Goal: Communication & Community: Participate in discussion

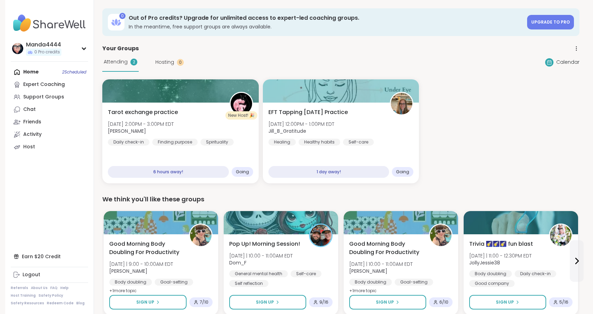
click at [30, 69] on div "Home 2 Scheduled Expert Coaching Support Groups Chat Friends Activity Host" at bounding box center [49, 109] width 77 height 87
click at [34, 71] on div "Home 2 Scheduled Expert Coaching Support Groups Chat Friends Activity Host" at bounding box center [49, 109] width 77 height 87
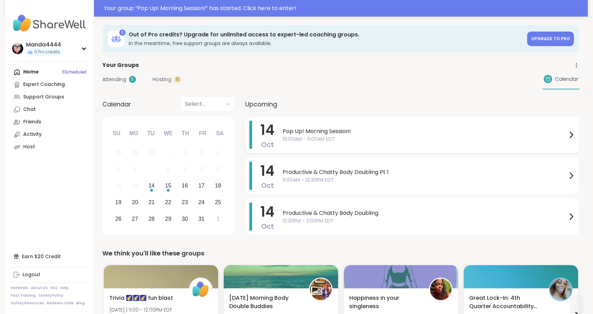
click at [418, 137] on span "10:00AM - 11:00AM EDT" at bounding box center [425, 139] width 284 height 7
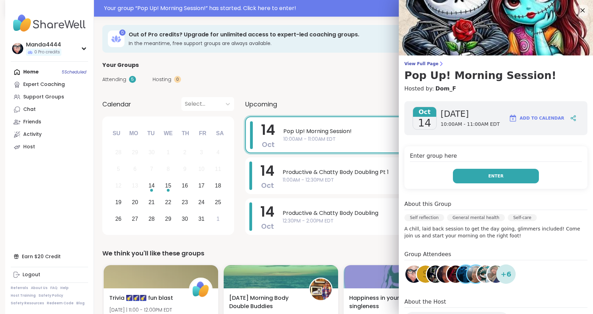
click at [496, 178] on span "Enter" at bounding box center [495, 176] width 15 height 6
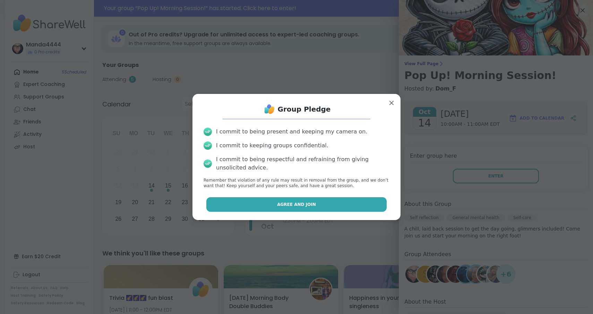
click at [361, 205] on button "Agree and Join" at bounding box center [296, 204] width 181 height 15
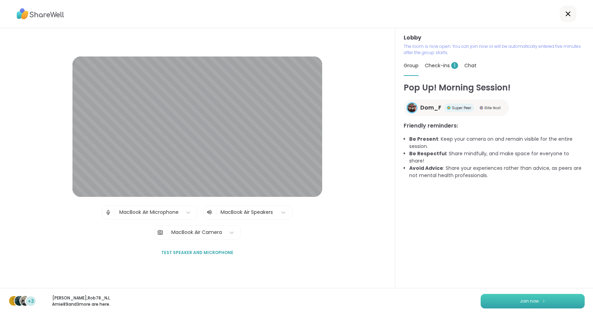
click at [543, 302] on img at bounding box center [544, 301] width 4 height 4
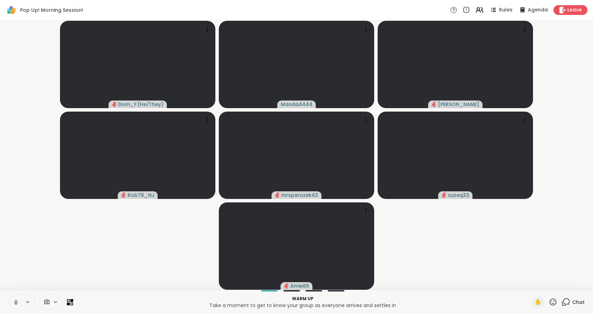
click at [16, 301] on icon at bounding box center [16, 302] width 6 height 6
click at [567, 302] on icon at bounding box center [566, 302] width 9 height 9
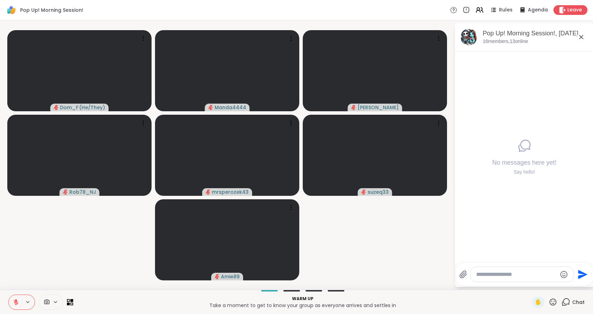
click at [532, 271] on div at bounding box center [522, 274] width 103 height 15
click at [533, 273] on textarea "Type your message" at bounding box center [516, 274] width 81 height 7
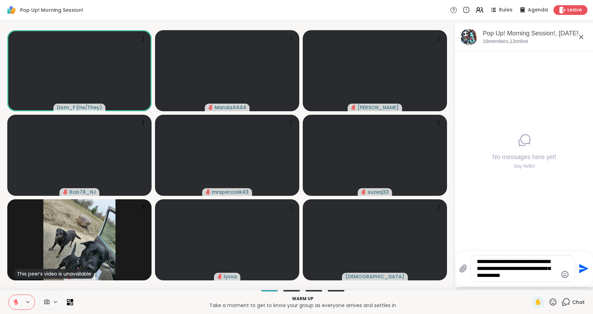
click at [533, 273] on textarea "**********" at bounding box center [517, 268] width 81 height 21
drag, startPoint x: 487, startPoint y: 276, endPoint x: 555, endPoint y: 280, distance: 68.1
click at [555, 279] on textarea "**********" at bounding box center [517, 268] width 81 height 21
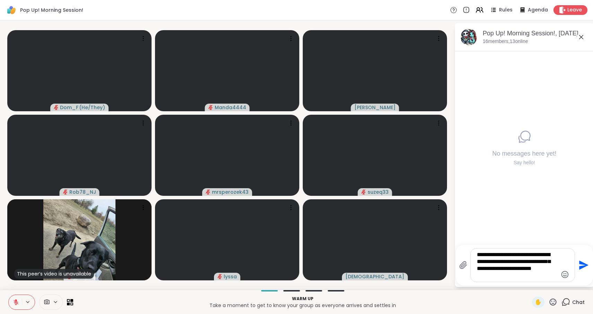
type textarea "**********"
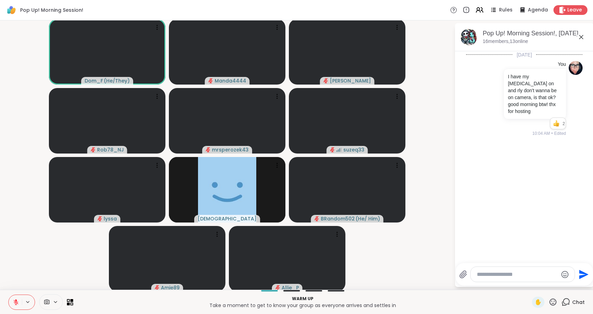
click at [555, 305] on icon at bounding box center [553, 302] width 7 height 7
click at [536, 284] on span "❤️" at bounding box center [532, 284] width 7 height 8
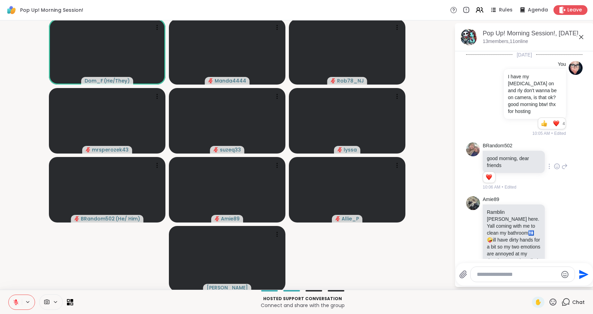
scroll to position [34, 0]
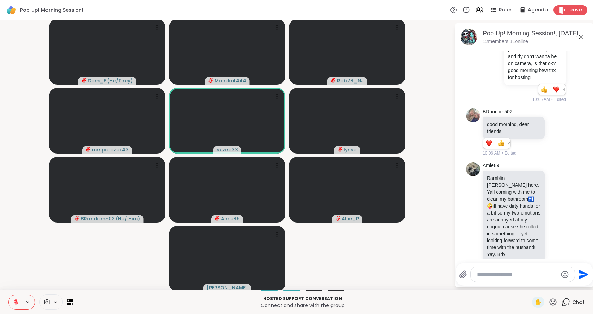
click at [504, 274] on textarea "Type your message" at bounding box center [517, 274] width 81 height 7
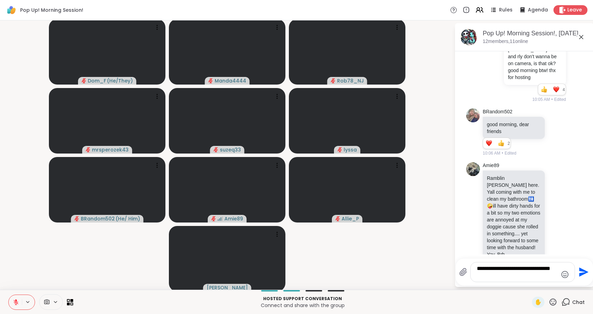
click at [16, 303] on icon at bounding box center [16, 302] width 5 height 5
click at [16, 303] on icon at bounding box center [16, 302] width 6 height 6
click at [497, 276] on textarea "**********" at bounding box center [517, 272] width 81 height 14
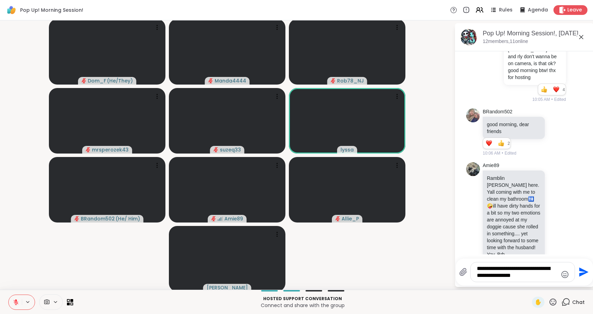
type textarea "**********"
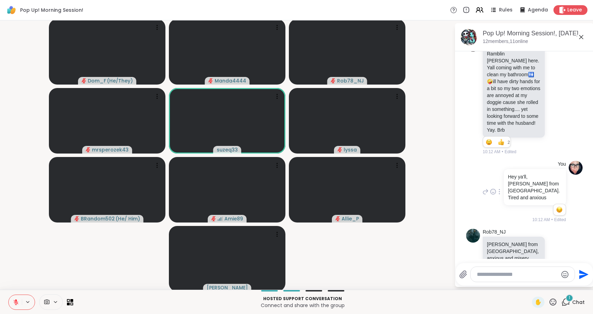
scroll to position [241, 0]
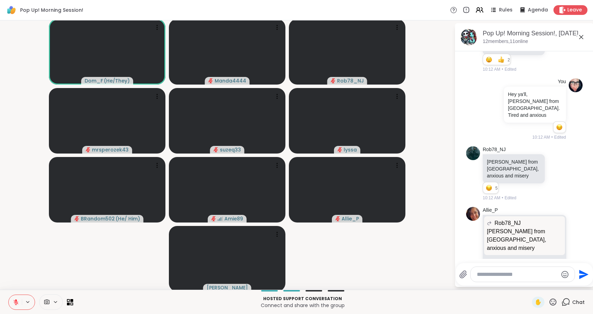
click at [17, 303] on icon at bounding box center [16, 302] width 5 height 5
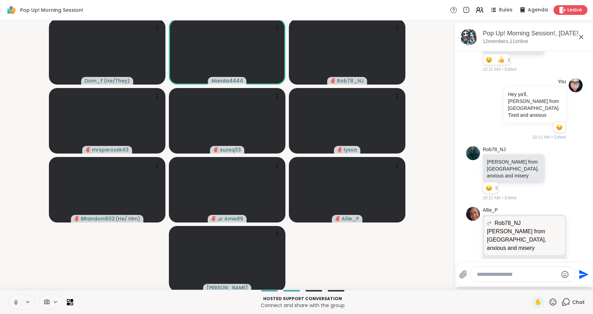
click at [17, 301] on icon at bounding box center [16, 302] width 6 height 6
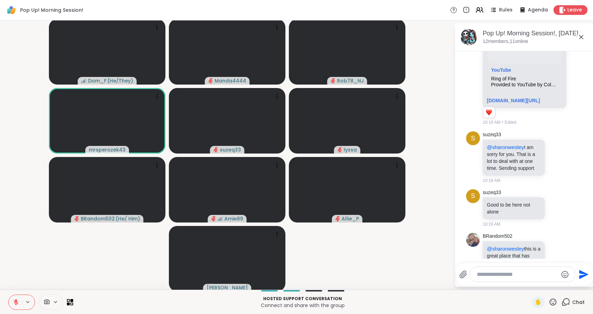
scroll to position [540, 0]
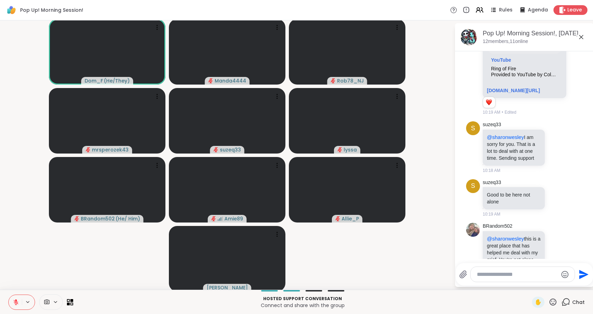
click at [521, 273] on textarea "Type your message" at bounding box center [517, 274] width 81 height 7
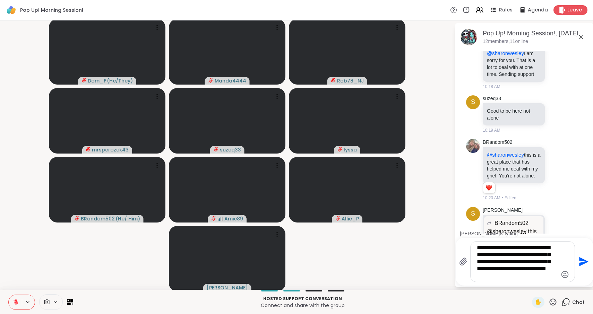
click at [17, 305] on icon at bounding box center [16, 302] width 5 height 5
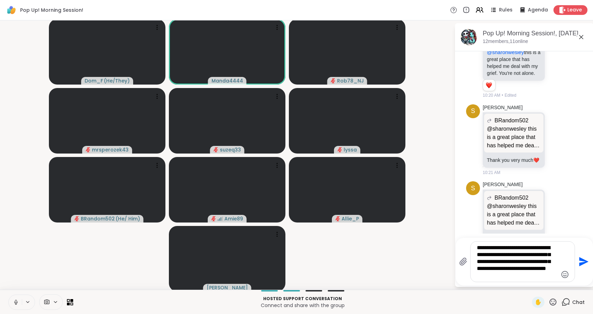
click at [17, 305] on icon at bounding box center [16, 302] width 6 height 6
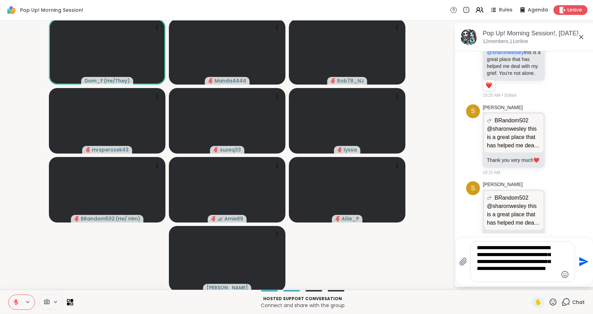
click at [507, 277] on textarea "**********" at bounding box center [517, 262] width 81 height 35
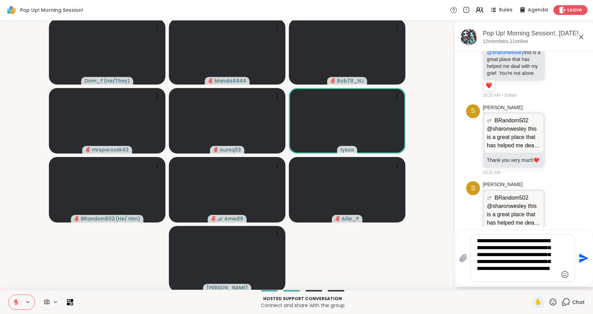
type textarea "**********"
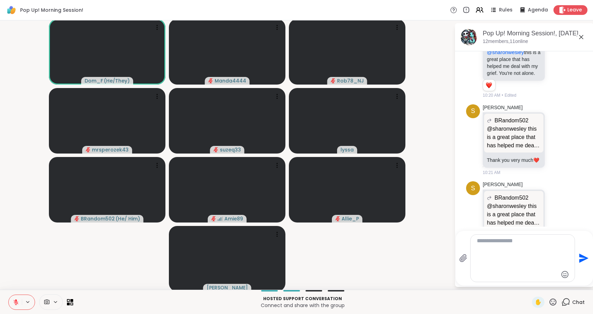
scroll to position [787, 0]
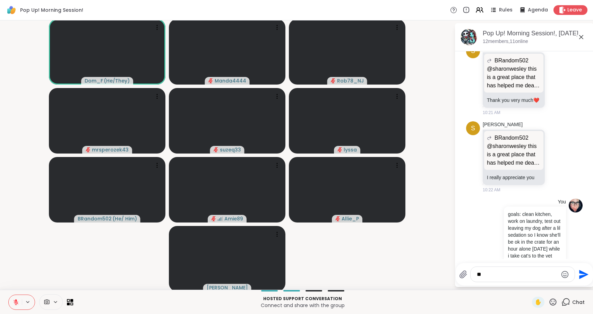
type textarea "*"
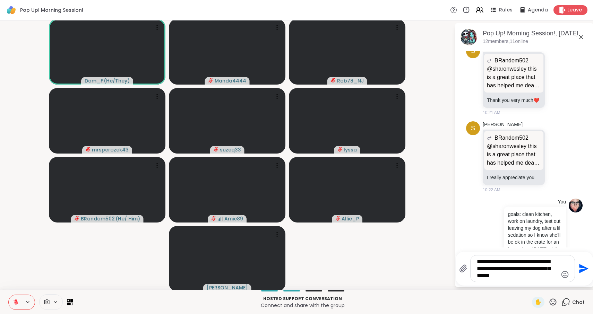
type textarea "**********"
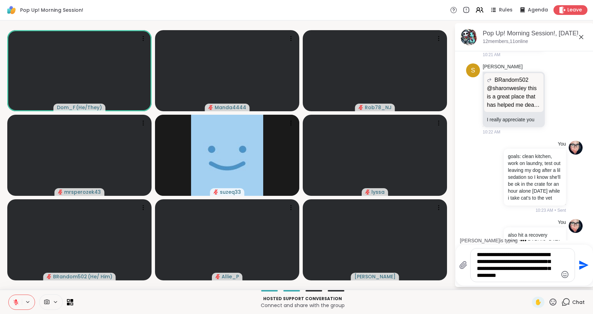
type textarea "**********"
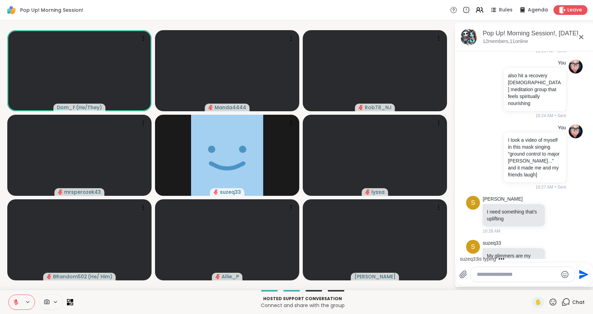
scroll to position [1055, 0]
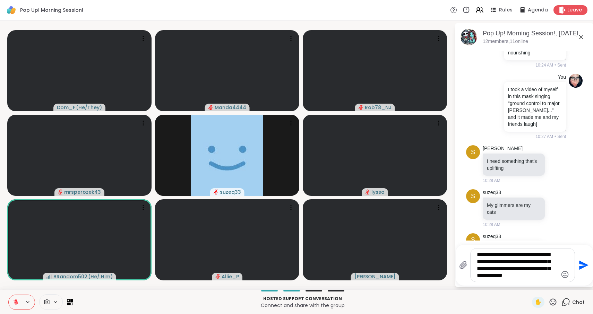
type textarea "**********"
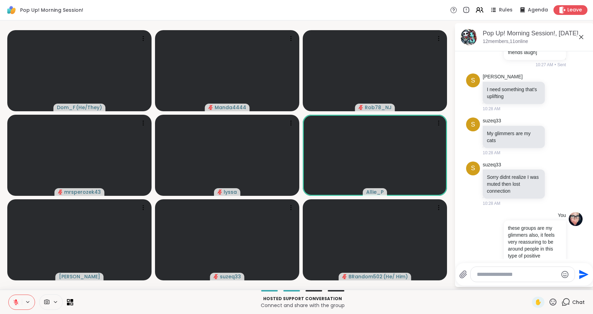
scroll to position [1137, 0]
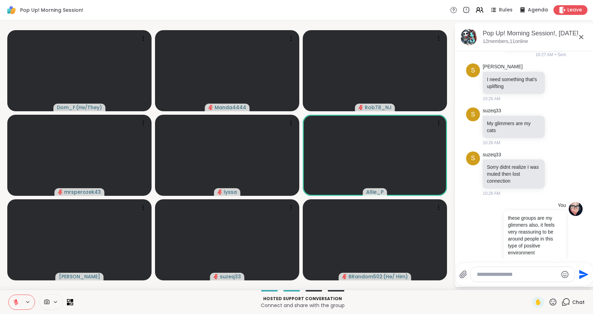
click at [554, 302] on icon at bounding box center [553, 302] width 9 height 9
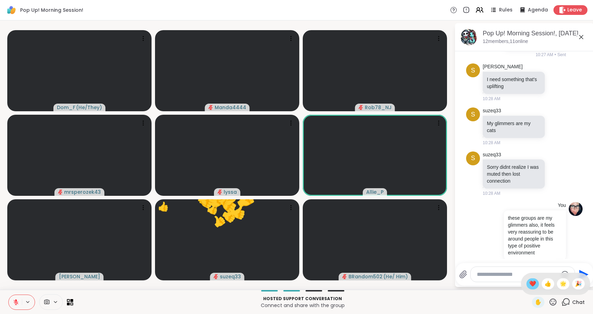
click at [536, 283] on span "❤️" at bounding box center [532, 284] width 7 height 8
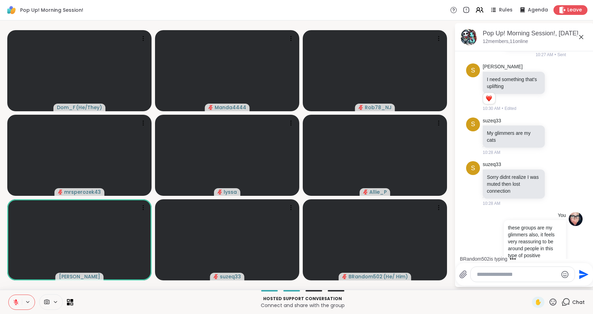
scroll to position [1231, 0]
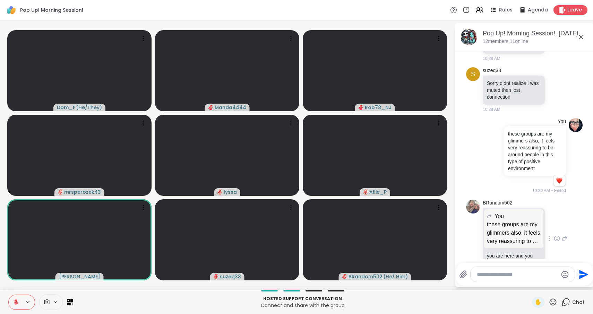
click at [558, 235] on icon at bounding box center [557, 238] width 6 height 7
click at [503, 224] on div "Select Reaction: Heart" at bounding box center [502, 227] width 6 height 6
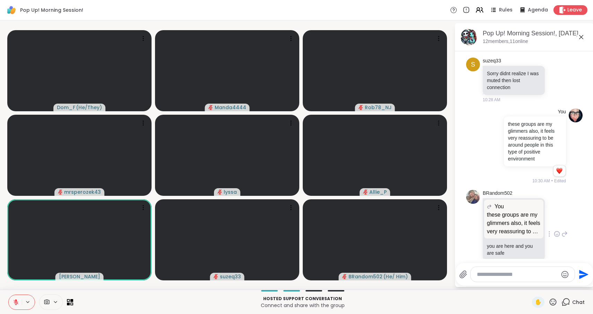
click at [565, 230] on icon at bounding box center [565, 234] width 6 height 8
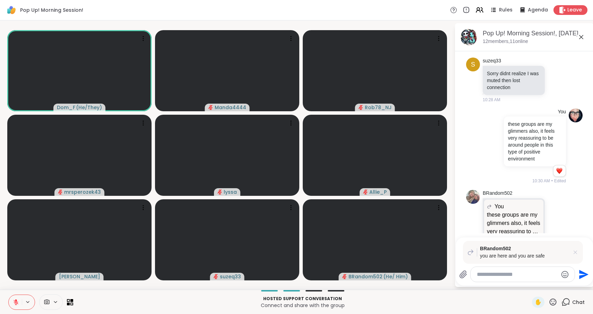
click at [576, 251] on icon at bounding box center [575, 252] width 7 height 7
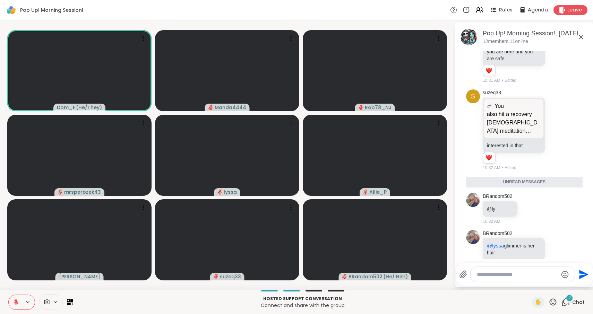
scroll to position [1439, 0]
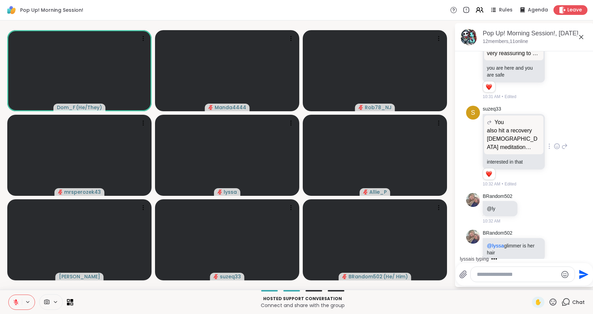
click at [565, 142] on icon at bounding box center [565, 146] width 6 height 8
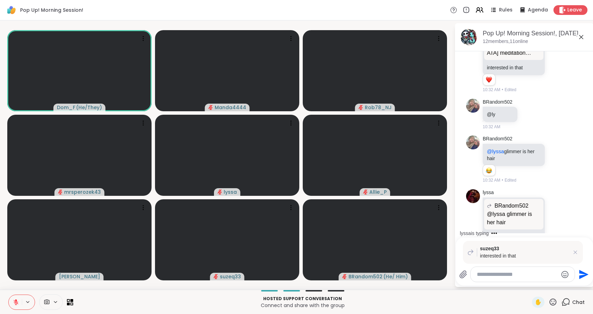
paste textarea "**********"
type textarea "**********"
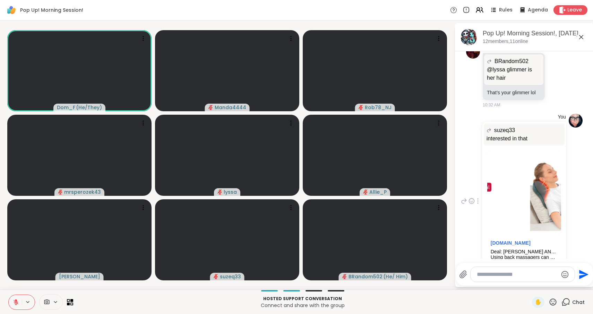
scroll to position [1688, 0]
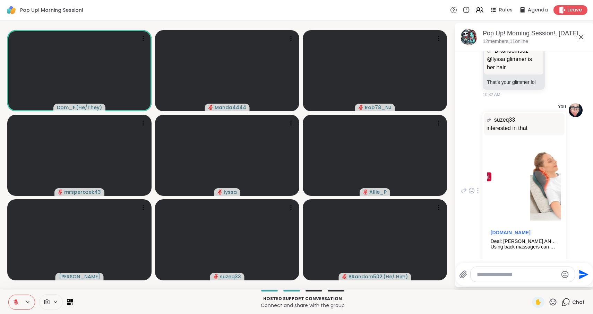
click at [479, 188] on icon at bounding box center [477, 191] width 1 height 6
click at [480, 198] on icon at bounding box center [478, 201] width 5 height 6
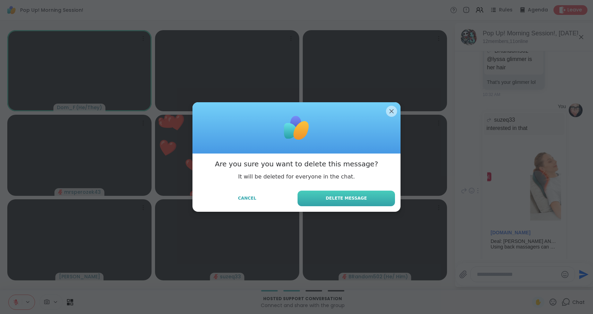
click at [360, 196] on span "Delete Message" at bounding box center [346, 198] width 41 height 6
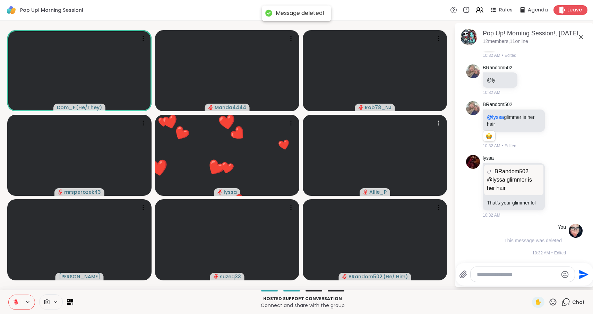
scroll to position [1545, 0]
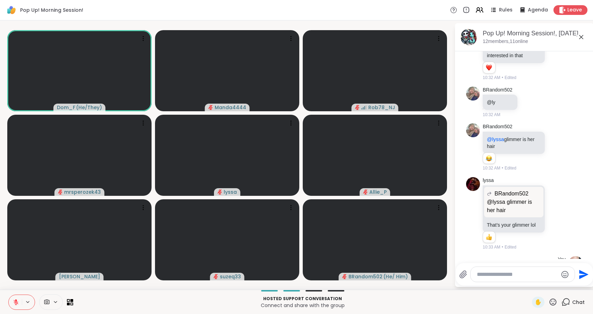
click at [511, 272] on textarea "Type your message" at bounding box center [517, 274] width 81 height 7
paste textarea "**********"
type textarea "**********"
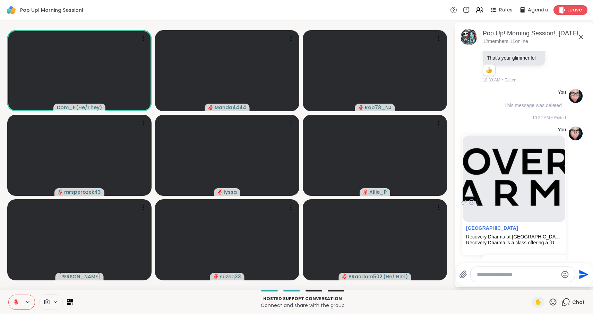
scroll to position [1719, 0]
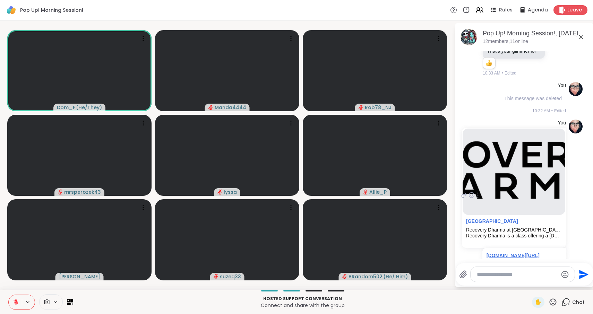
click at [509, 253] on link "[DOMAIN_NAME][URL]" at bounding box center [513, 256] width 53 height 6
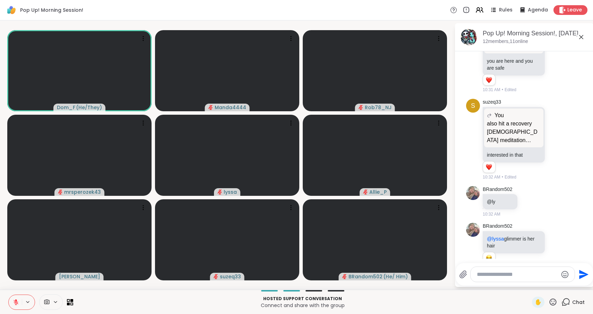
scroll to position [1444, 0]
click at [566, 138] on icon at bounding box center [565, 140] width 5 height 5
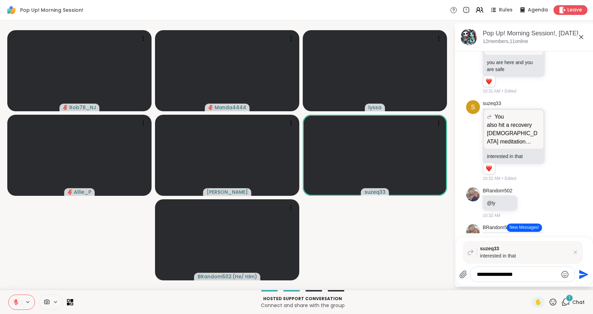
click at [509, 277] on textarea "**********" at bounding box center [517, 274] width 81 height 7
type textarea "**********"
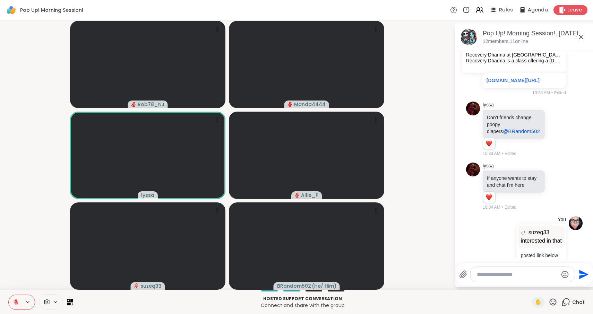
scroll to position [1904, 0]
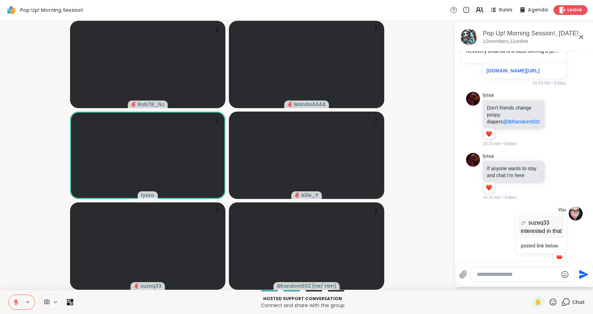
click at [28, 223] on video-player-container "Rob78_NJ Manda4444 lyssa Allie_P suzeq33 BRandom502 ( He/ Him )" at bounding box center [227, 155] width 446 height 264
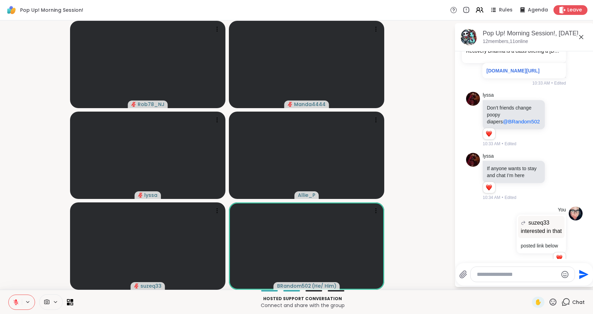
click at [16, 299] on button at bounding box center [15, 302] width 13 height 15
click at [17, 300] on icon at bounding box center [16, 302] width 6 height 6
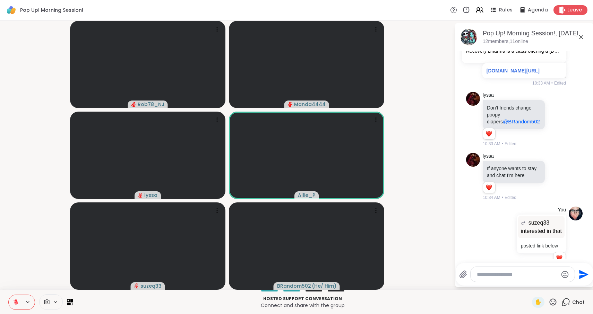
click at [16, 302] on icon at bounding box center [16, 302] width 6 height 6
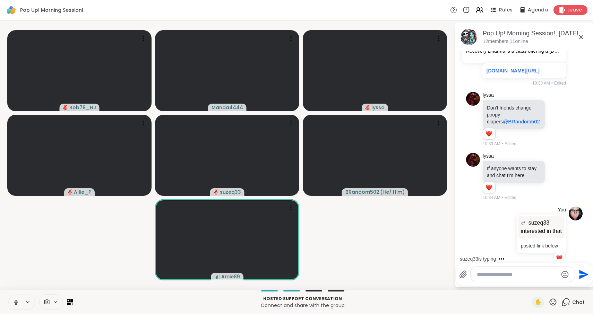
click at [17, 303] on icon at bounding box center [16, 302] width 6 height 6
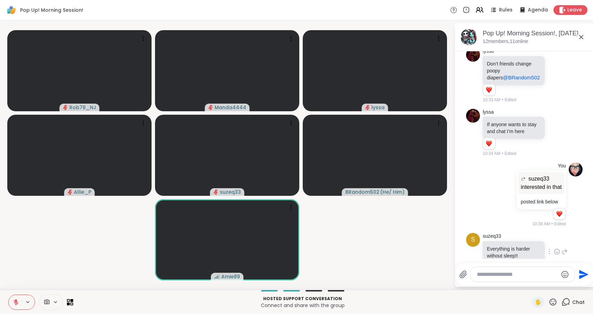
click at [558, 252] on icon at bounding box center [557, 252] width 2 height 1
click at [565, 248] on icon at bounding box center [565, 252] width 6 height 8
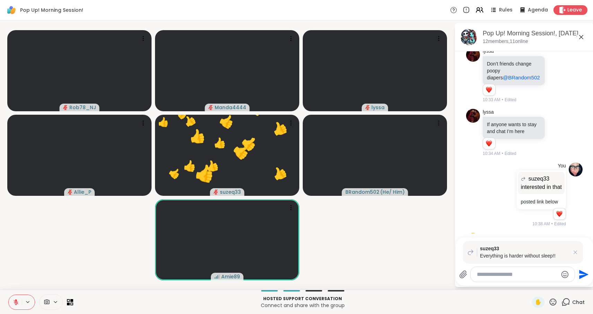
click at [563, 274] on icon "Emoji picker" at bounding box center [565, 274] width 7 height 7
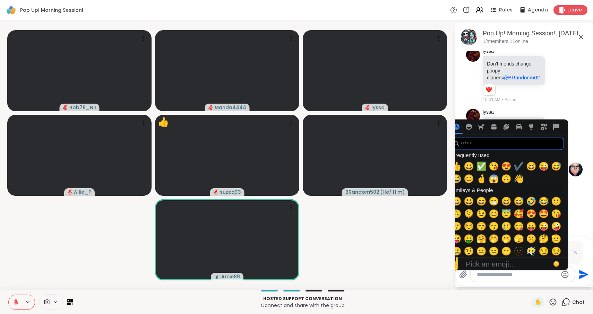
click at [504, 145] on input "search" at bounding box center [507, 144] width 114 height 12
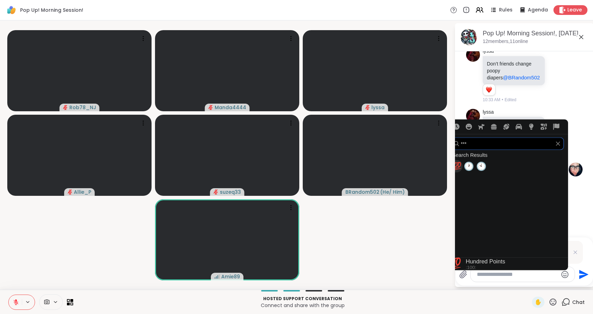
type input "***"
click at [460, 164] on span "💯" at bounding box center [456, 167] width 10 height 10
type textarea "**"
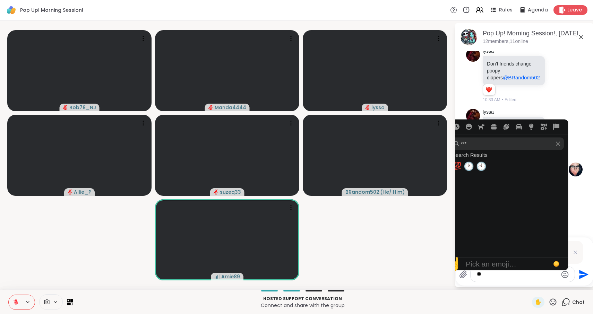
click at [580, 272] on icon "Send" at bounding box center [583, 274] width 9 height 9
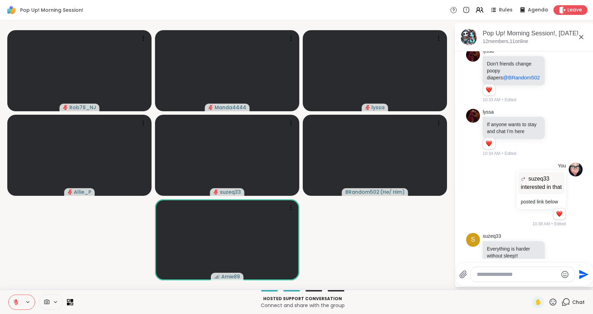
scroll to position [2017, 0]
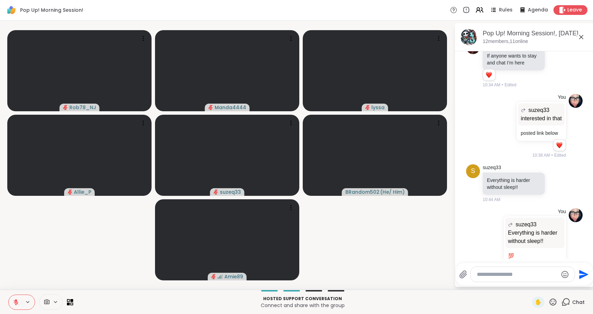
click at [551, 304] on icon at bounding box center [553, 302] width 7 height 7
click at [17, 302] on icon at bounding box center [16, 302] width 6 height 6
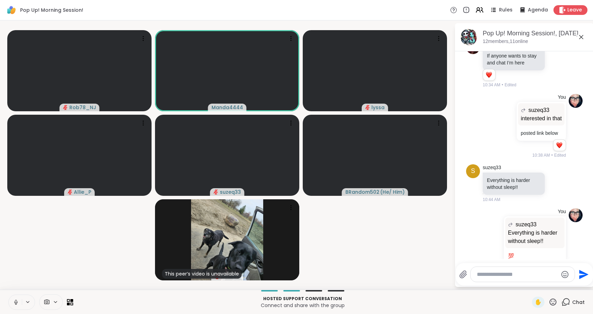
click at [17, 301] on icon at bounding box center [16, 302] width 6 height 6
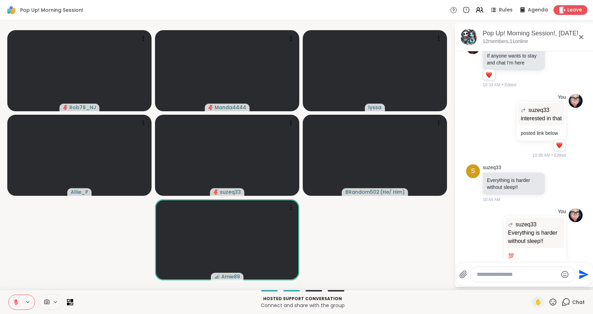
click at [581, 37] on icon at bounding box center [581, 37] width 4 height 4
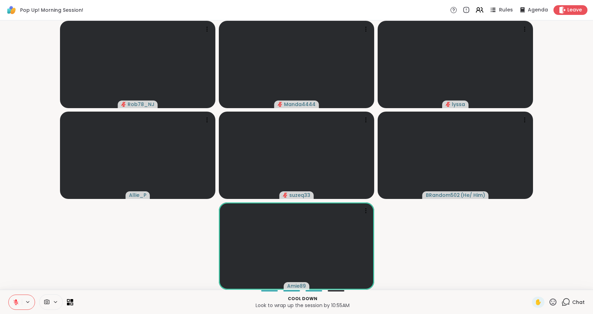
click at [497, 10] on icon at bounding box center [493, 10] width 9 height 9
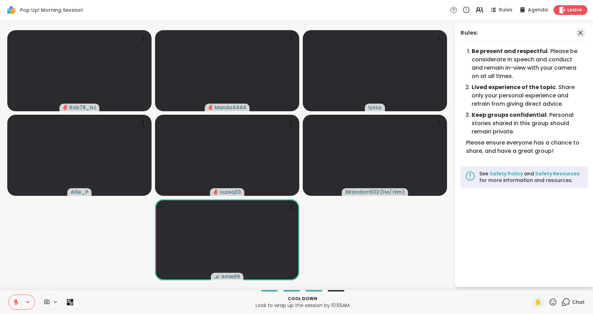
click at [581, 32] on icon at bounding box center [580, 33] width 8 height 8
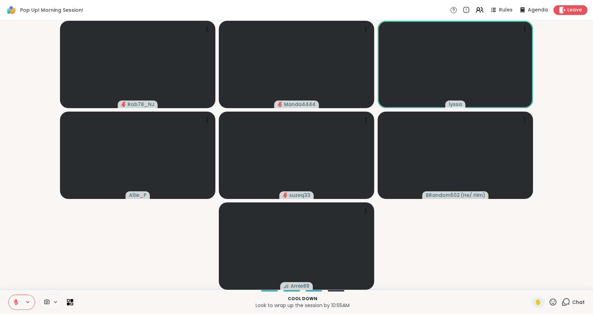
click at [567, 303] on icon at bounding box center [566, 302] width 9 height 9
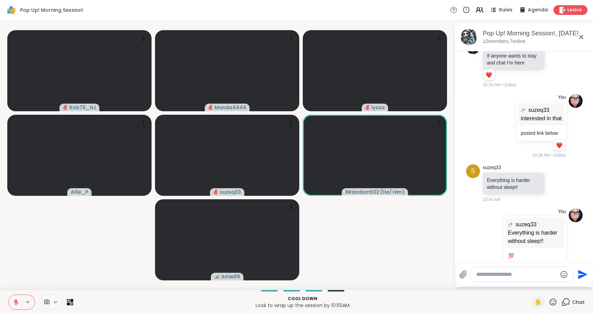
click at [509, 275] on textarea "Type your message" at bounding box center [516, 274] width 81 height 7
type textarea "**********"
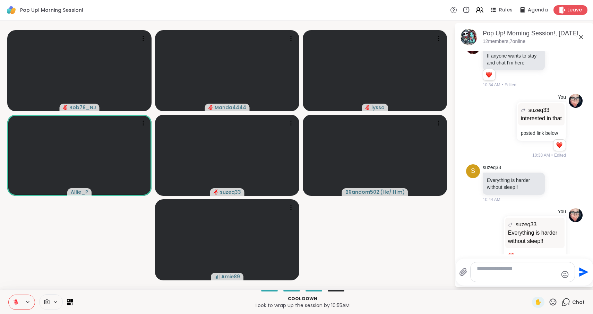
scroll to position [2068, 0]
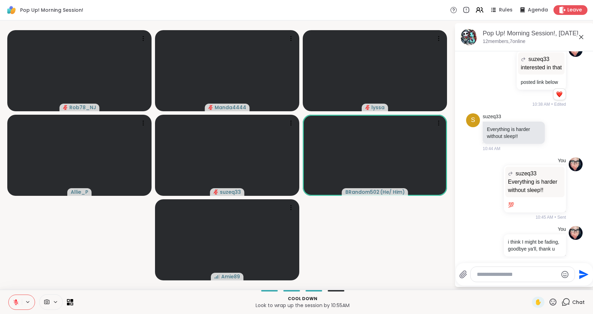
click at [581, 39] on icon at bounding box center [581, 37] width 8 height 8
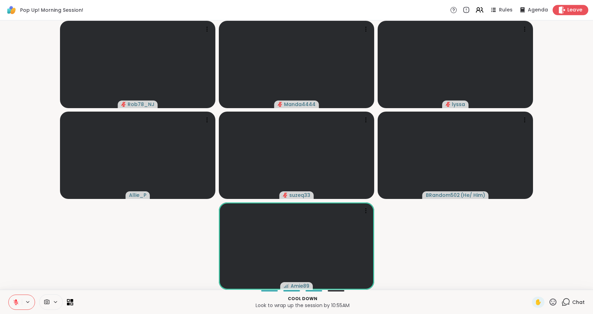
click at [571, 12] on span "Leave" at bounding box center [574, 10] width 15 height 7
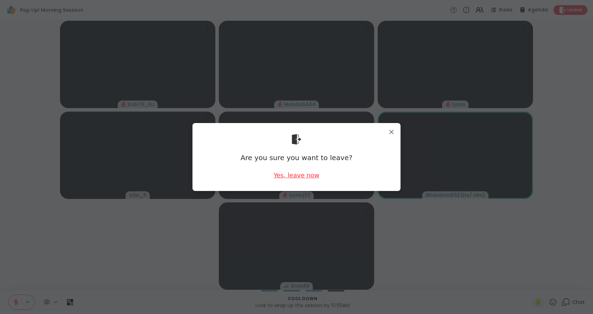
click at [309, 178] on div "Yes, leave now" at bounding box center [297, 175] width 46 height 9
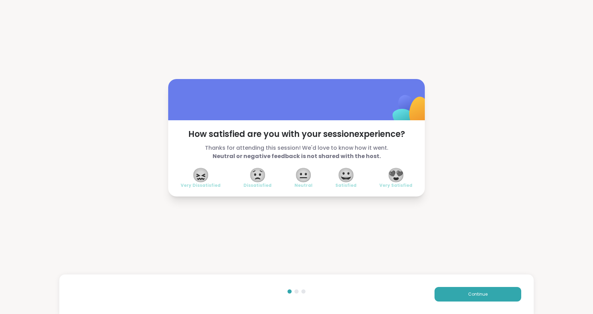
click at [393, 173] on span "😍" at bounding box center [395, 175] width 17 height 12
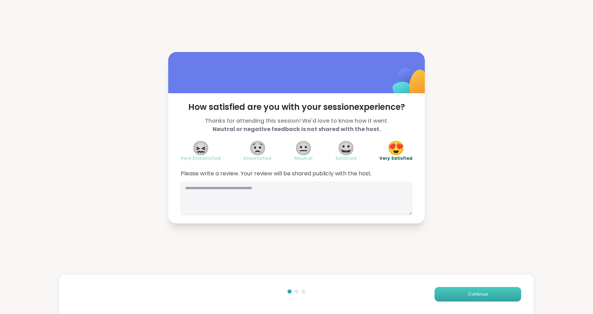
click at [484, 301] on button "Continue" at bounding box center [478, 294] width 87 height 15
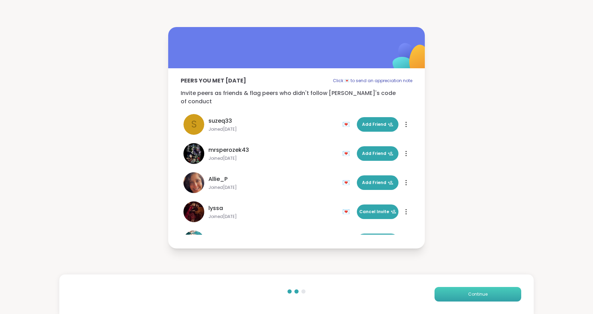
click at [484, 301] on button "Continue" at bounding box center [478, 294] width 87 height 15
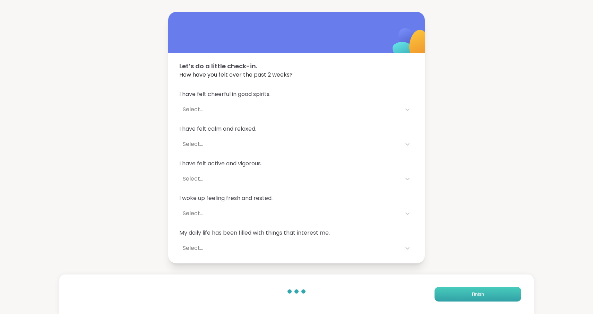
click at [484, 301] on button "Finish" at bounding box center [478, 294] width 87 height 15
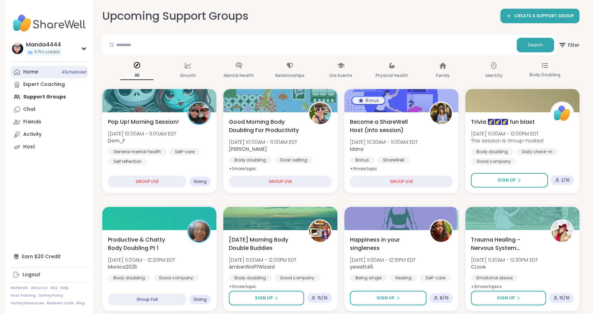
click at [32, 71] on div "Home 4 Scheduled" at bounding box center [30, 72] width 15 height 7
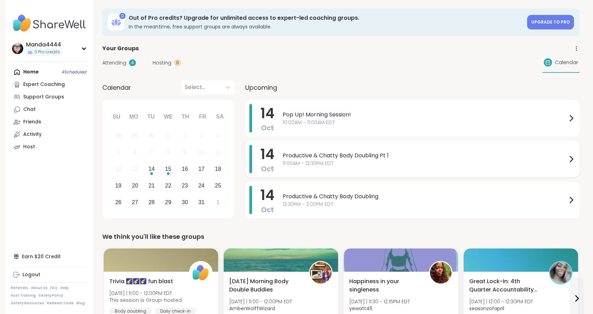
click at [407, 164] on span "11:00AM - 12:30PM EDT" at bounding box center [425, 163] width 284 height 7
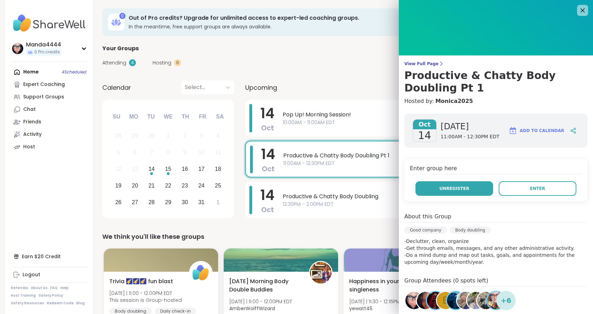
click at [444, 189] on span "Unregister" at bounding box center [454, 189] width 30 height 6
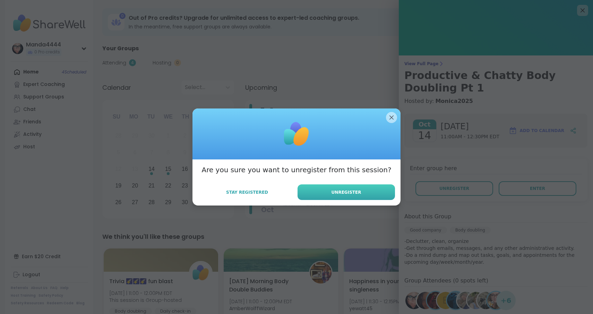
click at [363, 194] on button "Unregister" at bounding box center [346, 193] width 97 height 16
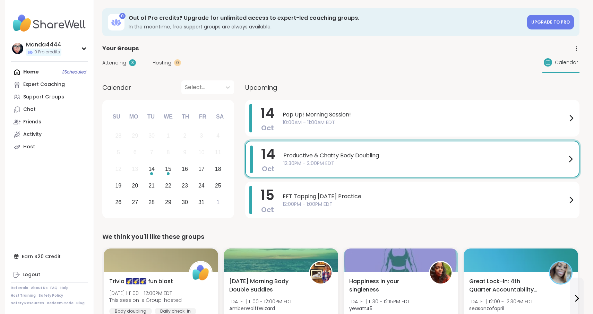
click at [351, 166] on span "12:30PM - 2:00PM EDT" at bounding box center [424, 163] width 283 height 7
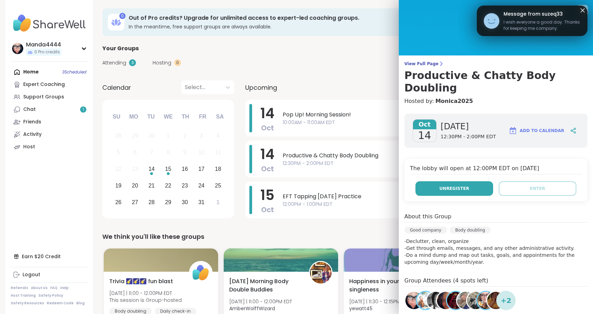
click at [457, 181] on button "Unregister" at bounding box center [455, 188] width 78 height 15
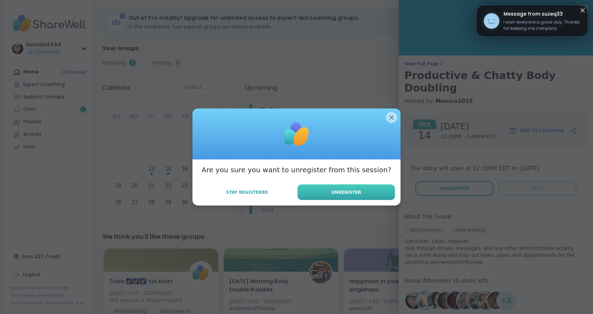
click at [346, 187] on button "Unregister" at bounding box center [346, 193] width 97 height 16
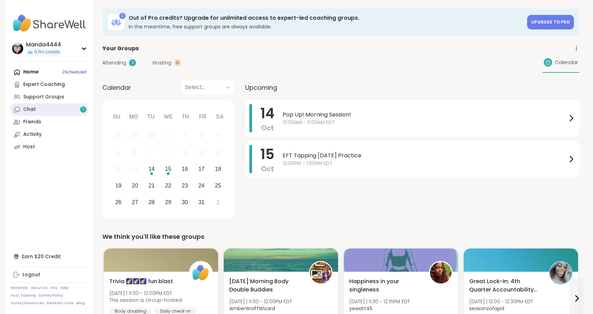
click at [42, 112] on link "Chat 1" at bounding box center [49, 109] width 77 height 12
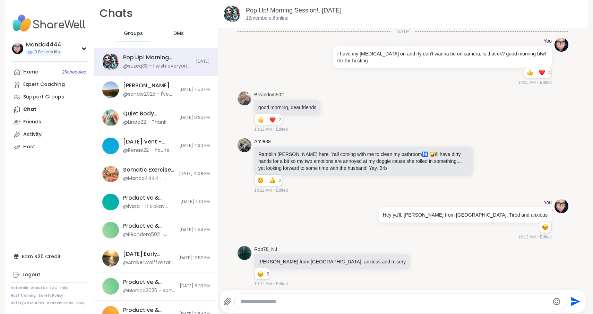
scroll to position [1647, 0]
